Goal: Check status

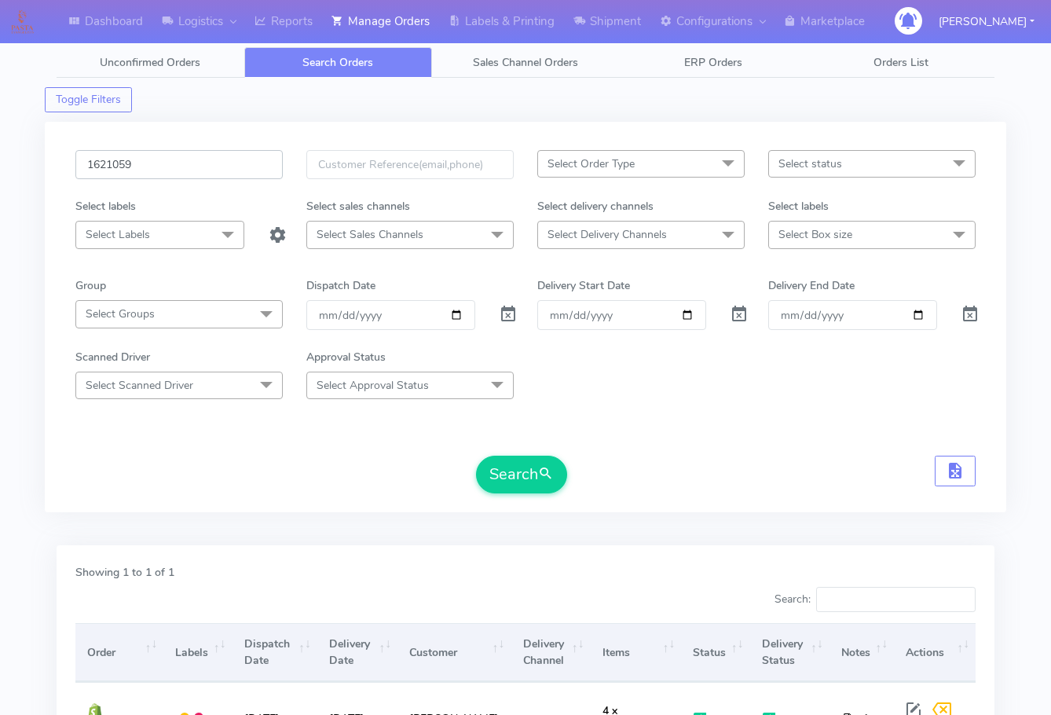
click at [184, 162] on input "1621059" at bounding box center [178, 164] width 207 height 29
paste input "4501"
type input "1624501"
click at [491, 457] on button "Search" at bounding box center [521, 475] width 91 height 38
click at [153, 156] on input "1624501" at bounding box center [178, 164] width 207 height 29
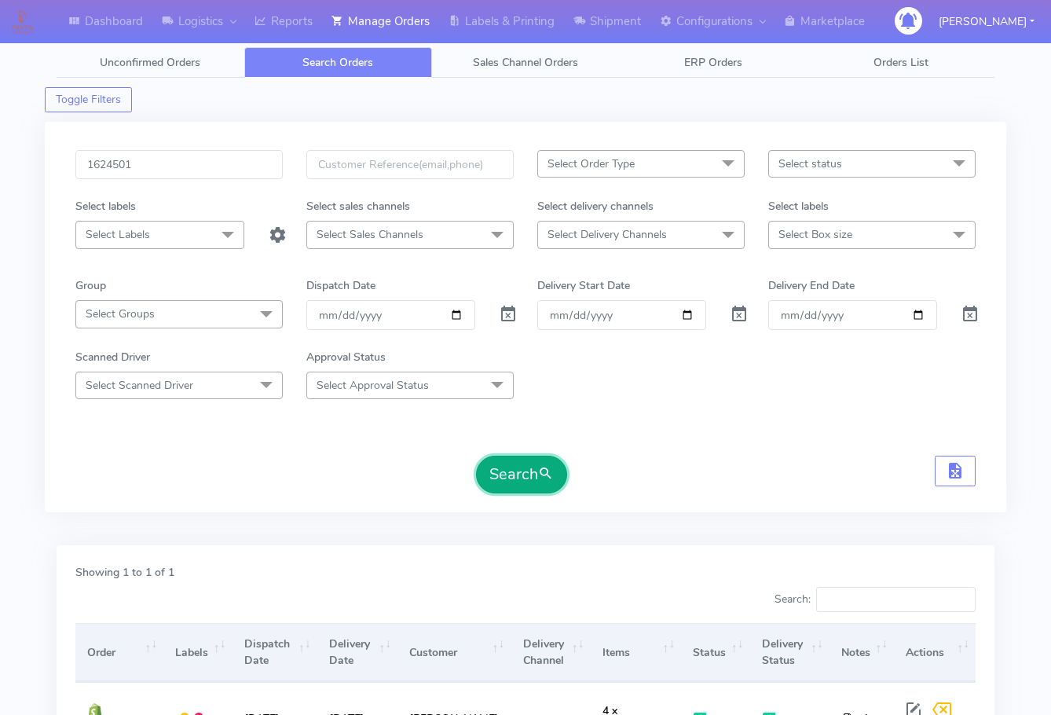
click at [509, 473] on button "Search" at bounding box center [521, 475] width 91 height 38
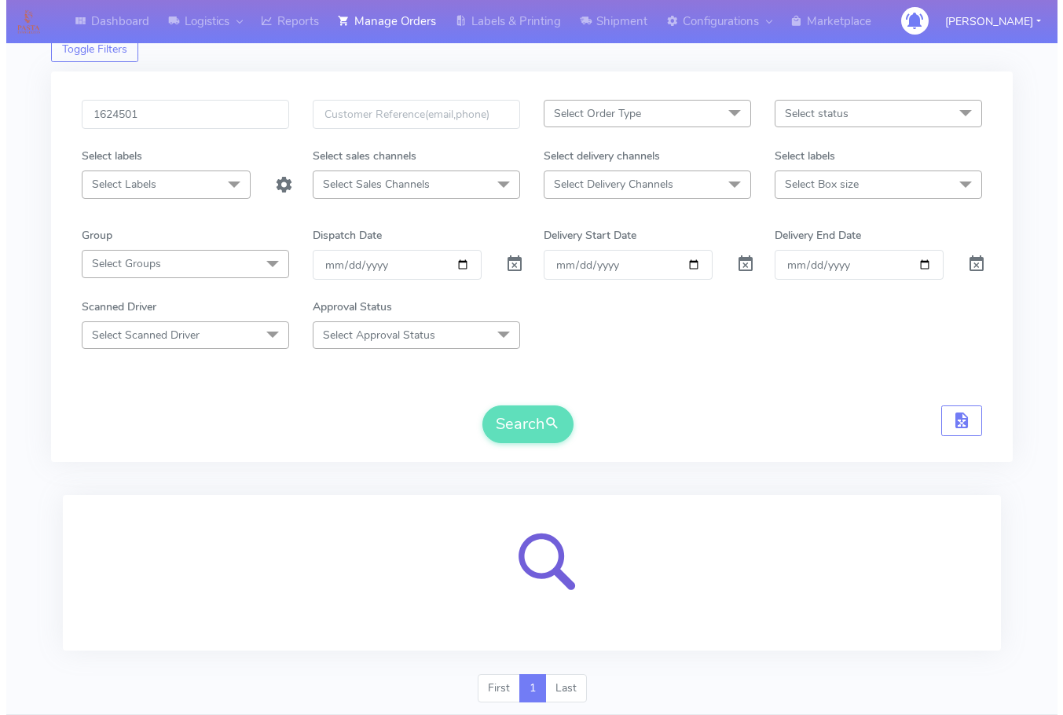
scroll to position [97, 0]
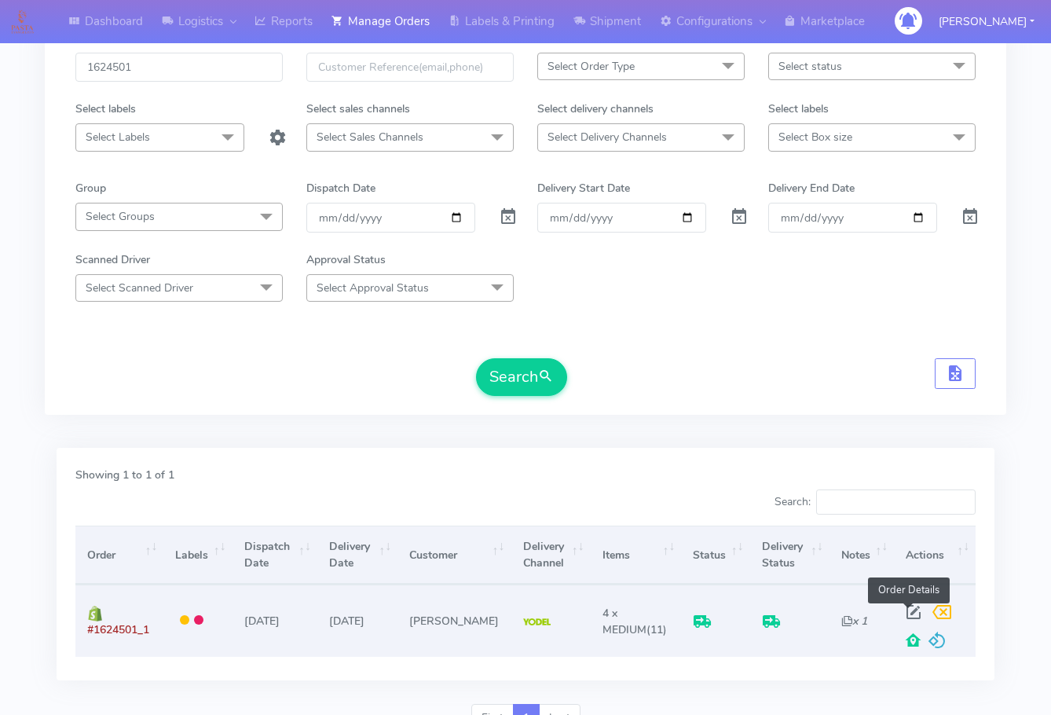
click at [907, 612] on span at bounding box center [913, 615] width 28 height 15
select select "5"
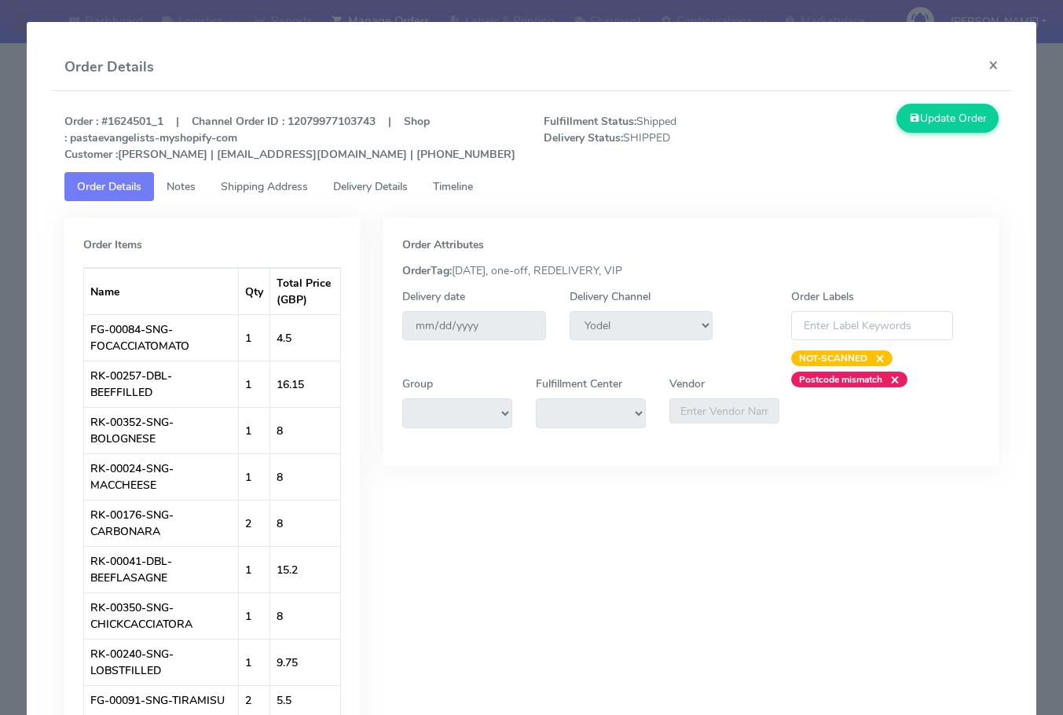
click at [272, 190] on span "Shipping Address" at bounding box center [264, 186] width 87 height 15
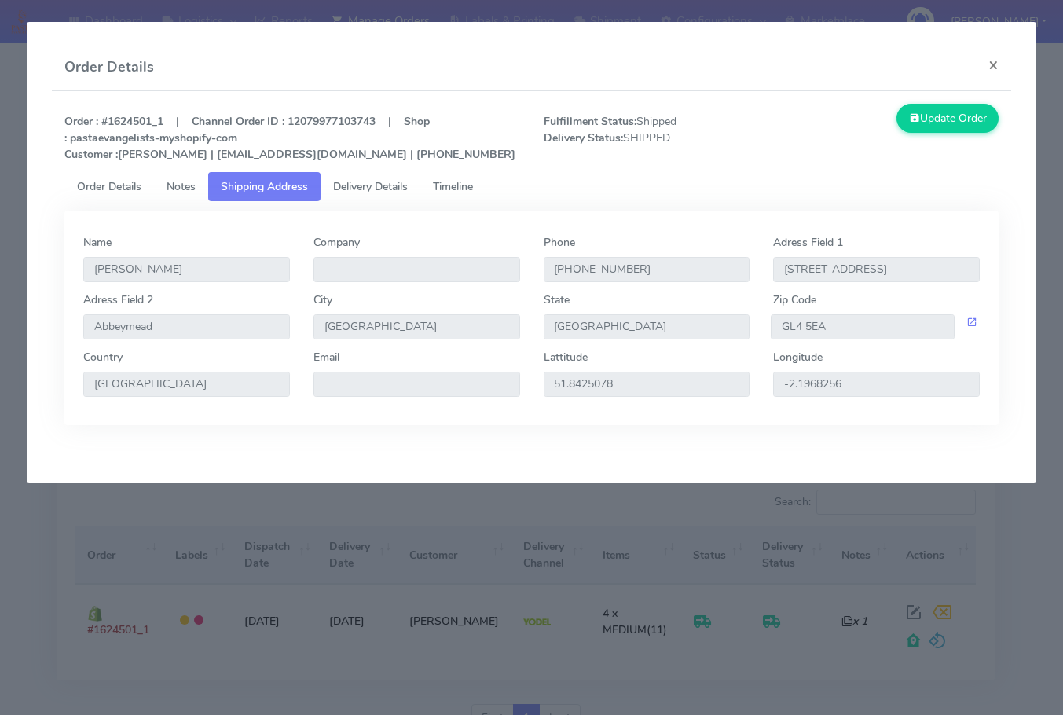
click at [384, 184] on span "Delivery Details" at bounding box center [370, 186] width 75 height 15
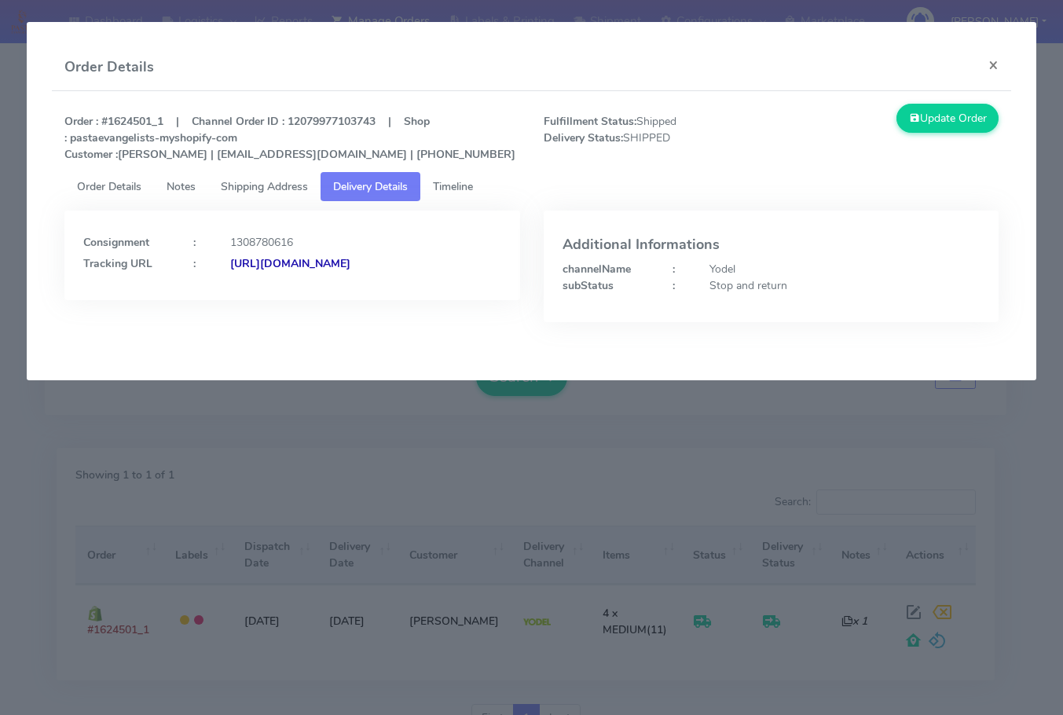
drag, startPoint x: 410, startPoint y: 287, endPoint x: 254, endPoint y: 299, distance: 156.8
click at [254, 299] on div "Consignment : 1308780616 Tracking URL : [URL][DOMAIN_NAME]" at bounding box center [292, 256] width 456 height 90
click at [408, 295] on div "Consignment : 1308780616 Tracking URL : [URL][DOMAIN_NAME]" at bounding box center [292, 256] width 456 height 90
drag, startPoint x: 406, startPoint y: 285, endPoint x: 253, endPoint y: 298, distance: 153.7
click at [253, 298] on div "Consignment : 1308780616 Tracking URL : [URL][DOMAIN_NAME]" at bounding box center [292, 256] width 456 height 90
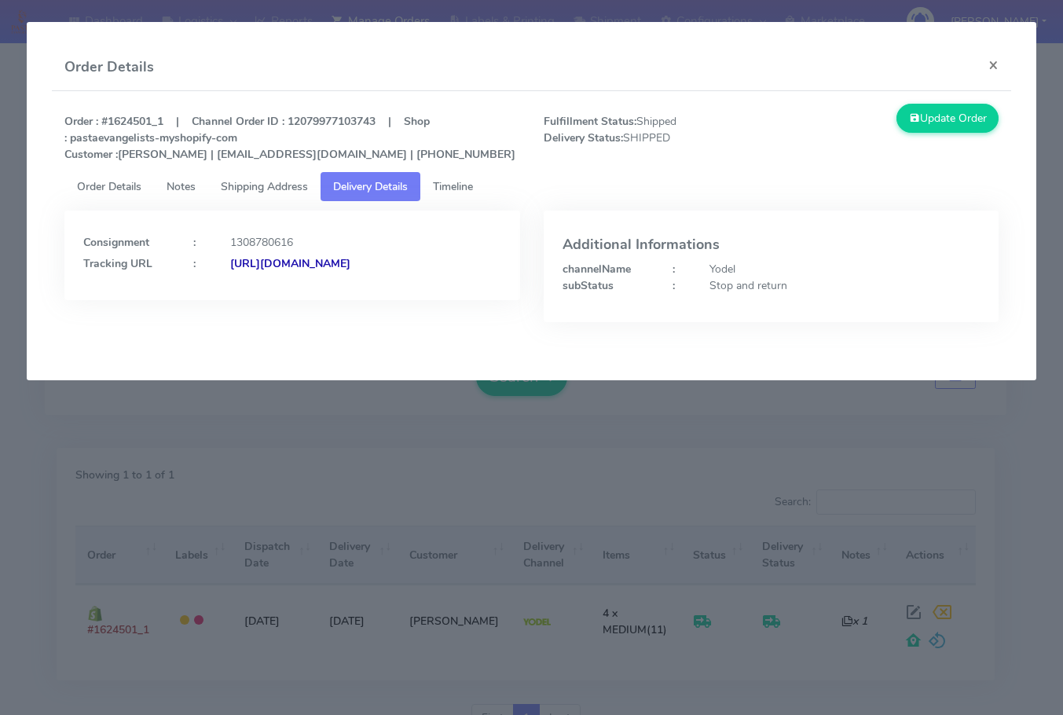
copy strong "JJD0002249960899759"
click at [420, 248] on div "1308780616" at bounding box center [365, 242] width 294 height 16
drag, startPoint x: 423, startPoint y: 281, endPoint x: 254, endPoint y: 311, distance: 171.5
click at [254, 300] on div "Consignment : 1308780616 Tracking URL : [URL][DOMAIN_NAME]" at bounding box center [292, 256] width 456 height 90
copy strong "JJD0002249960899759"
